Goal: Check status: Check status

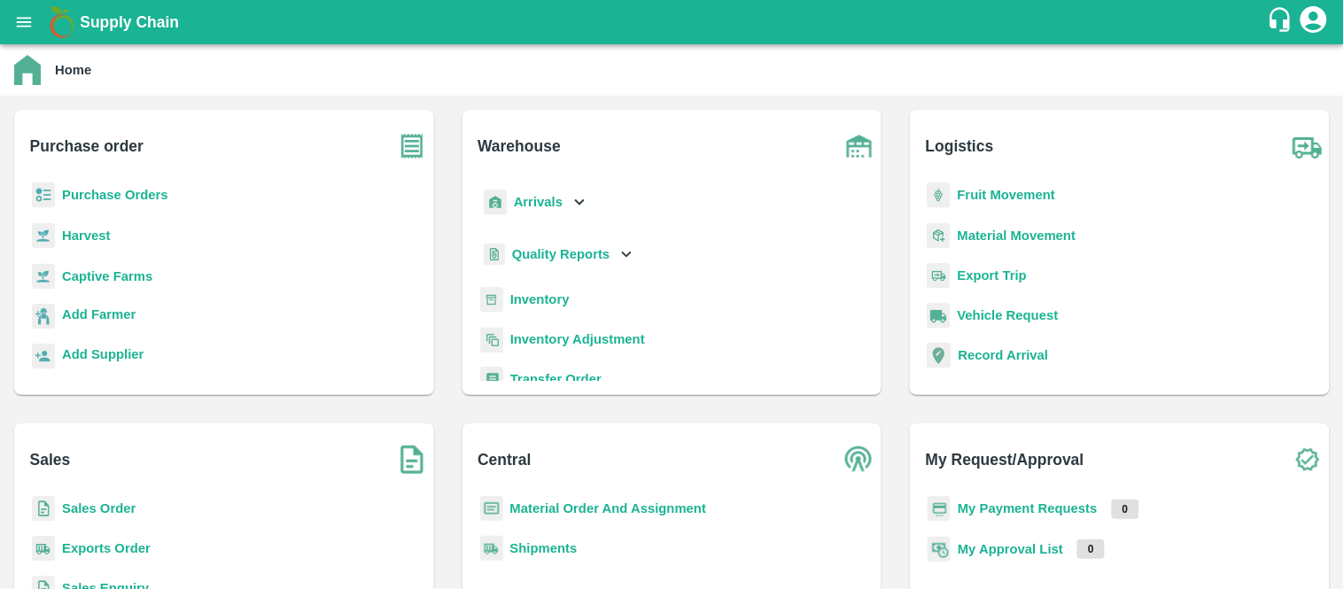
click at [133, 183] on div "Purchase Orders" at bounding box center [224, 203] width 392 height 40
click at [130, 200] on b "Purchase Orders" at bounding box center [115, 195] width 106 height 14
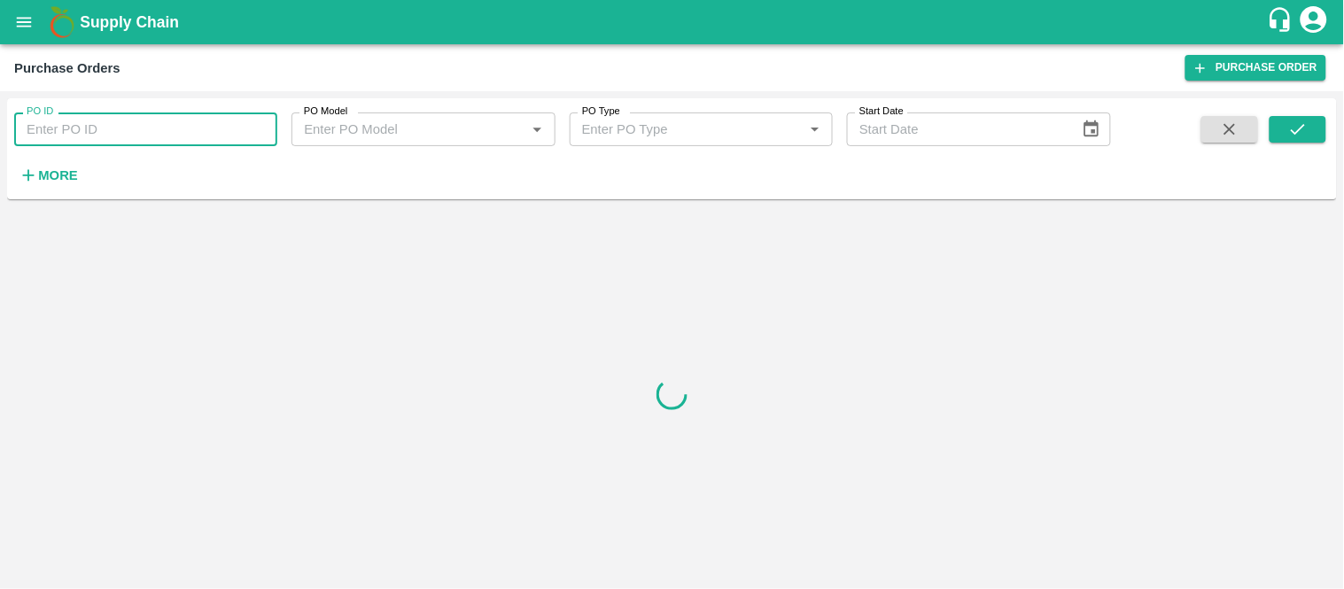
click at [128, 134] on input "PO ID" at bounding box center [145, 130] width 263 height 34
paste input "170837"
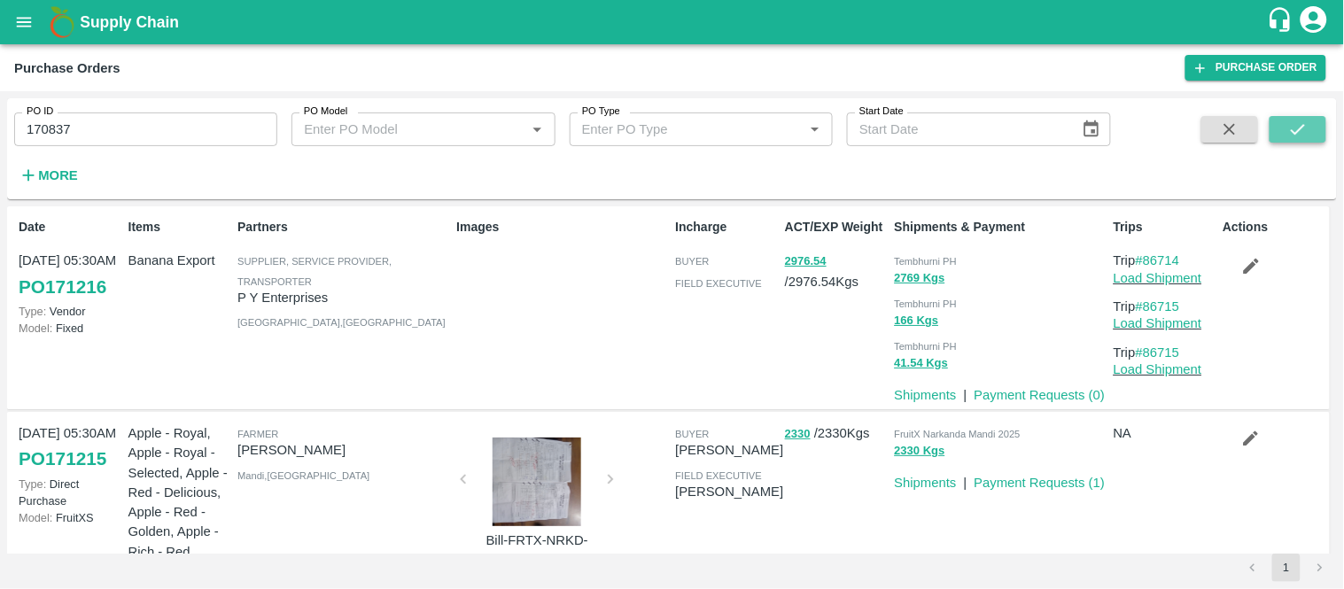
click at [1326, 125] on button "submit" at bounding box center [1298, 129] width 57 height 27
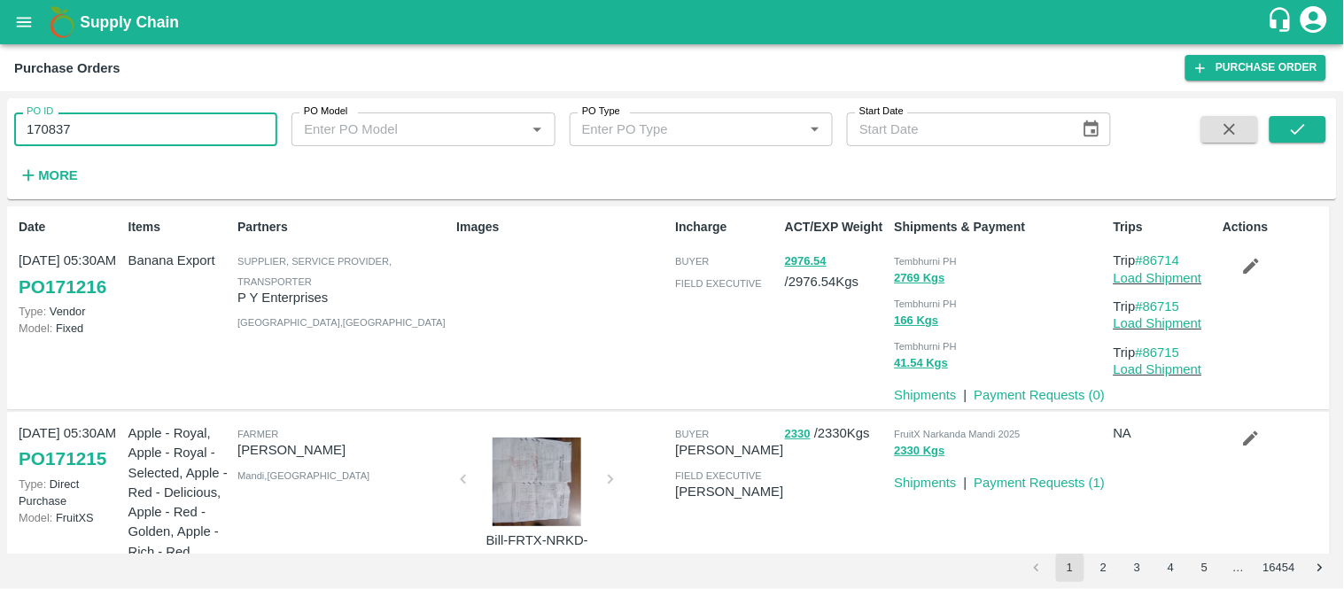
click at [112, 120] on input "170837" at bounding box center [145, 130] width 263 height 34
type input "170837"
click at [1314, 128] on button "submit" at bounding box center [1298, 129] width 57 height 27
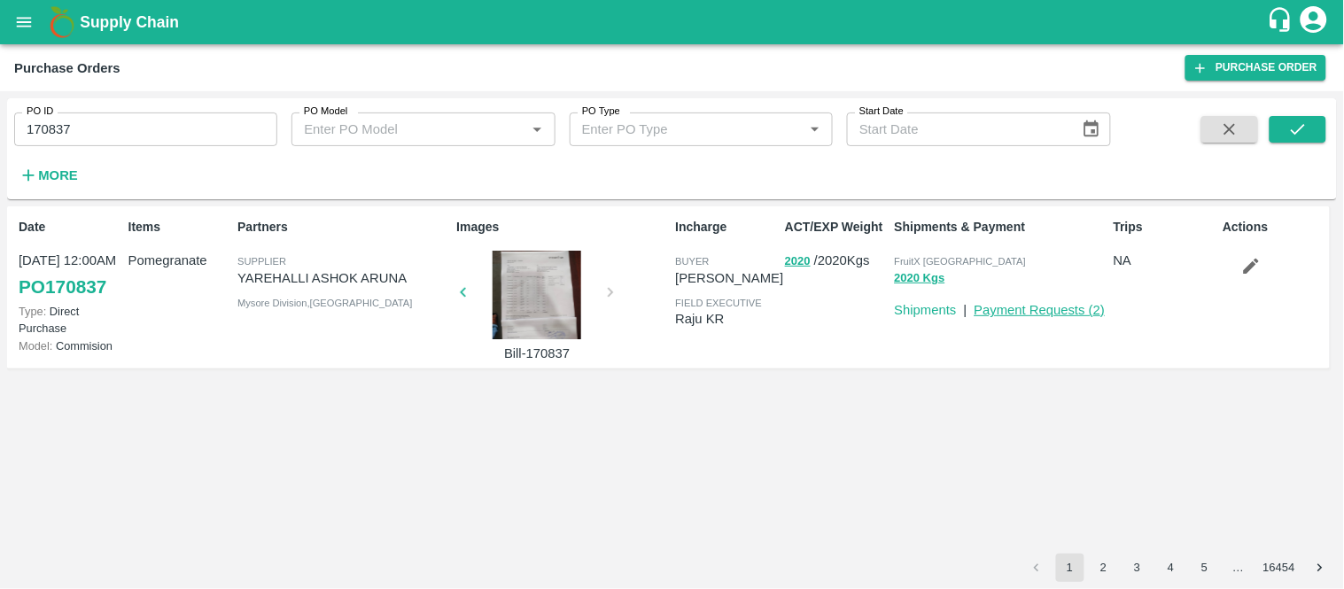
click at [1031, 308] on link "Payment Requests ( 2 )" at bounding box center [1040, 310] width 131 height 14
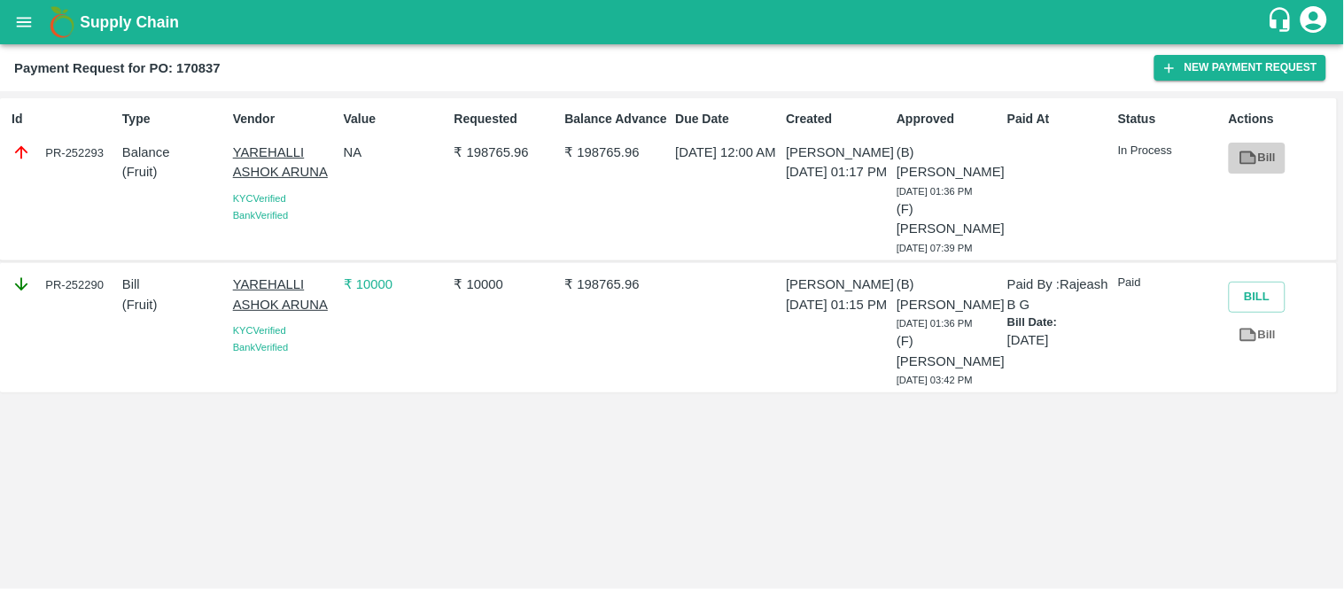
click at [1258, 166] on link "Bill" at bounding box center [1257, 158] width 57 height 31
click at [84, 199] on div "Id PR-252293" at bounding box center [59, 179] width 111 height 153
copy div "252293"
